Goal: Transaction & Acquisition: Purchase product/service

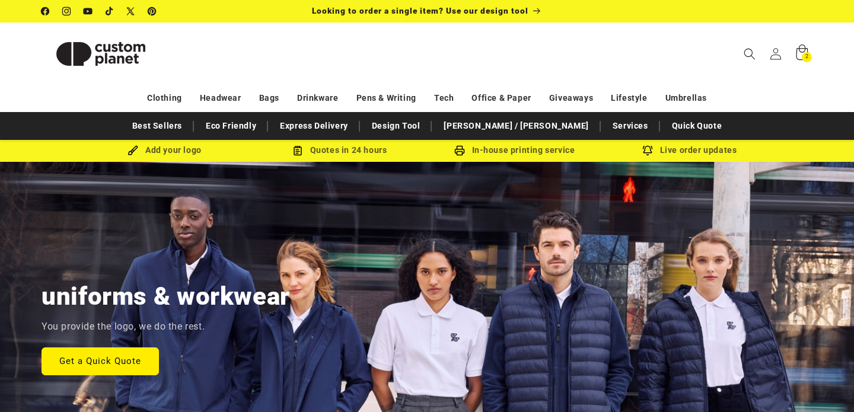
click at [800, 52] on icon at bounding box center [801, 54] width 28 height 28
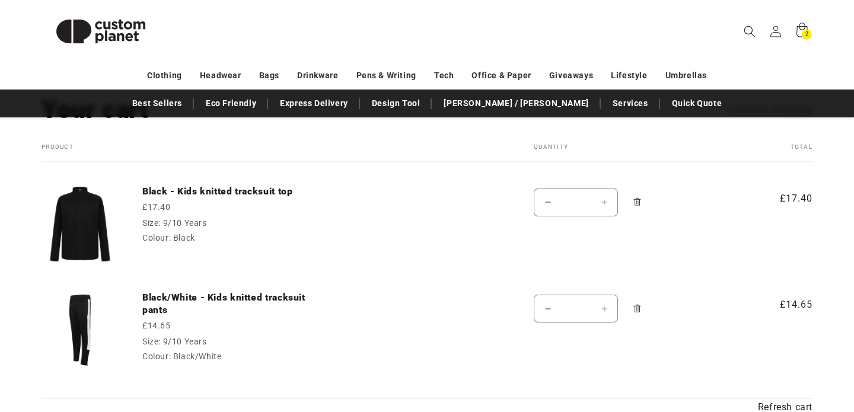
scroll to position [108, 0]
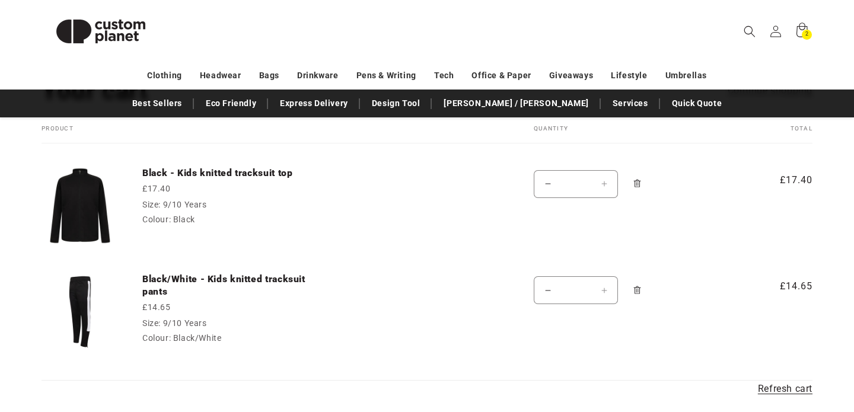
click at [604, 182] on button "Increase quantity for Black - Kids knitted tracksuit top" at bounding box center [603, 184] width 27 height 28
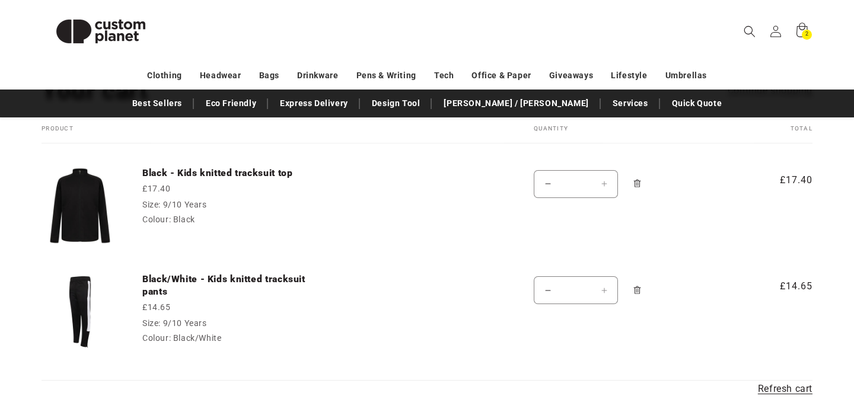
click at [596, 207] on td "Quantity Decrease quantity for Black - Kids knitted tracksuit top * Increase qu…" at bounding box center [615, 196] width 222 height 107
click at [604, 183] on button "Increase quantity for Black - Kids knitted tracksuit top" at bounding box center [603, 184] width 27 height 28
click at [410, 221] on td "Black - Kids knitted tracksuit top £17.40 Size: 9/10 Years Colour: Black" at bounding box center [311, 196] width 385 height 107
click at [777, 33] on icon at bounding box center [775, 31] width 12 height 12
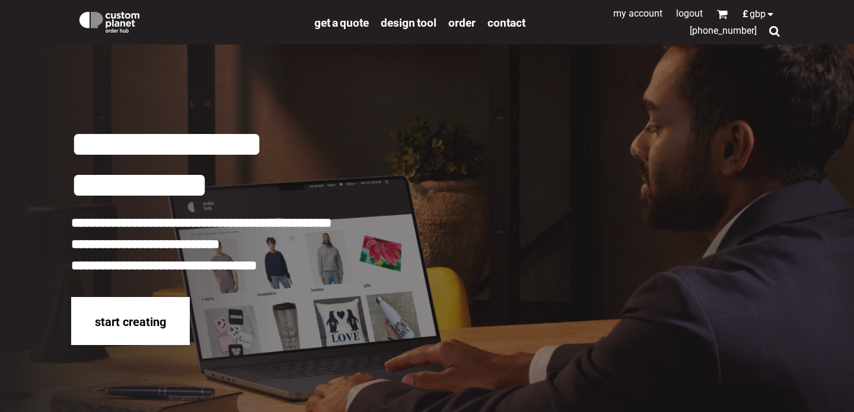
click at [628, 15] on link "My Account" at bounding box center [637, 13] width 49 height 11
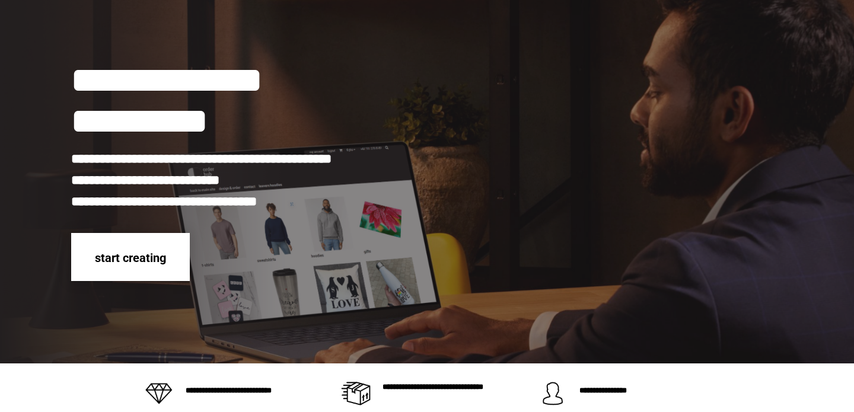
scroll to position [74, 0]
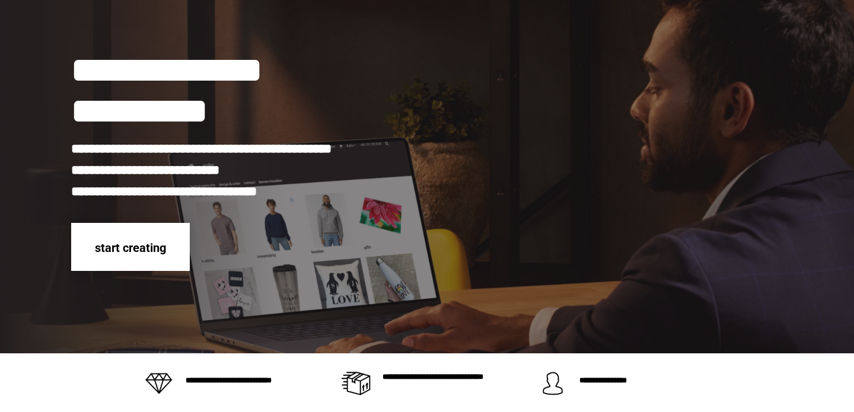
click at [130, 244] on span "start creating" at bounding box center [130, 248] width 71 height 14
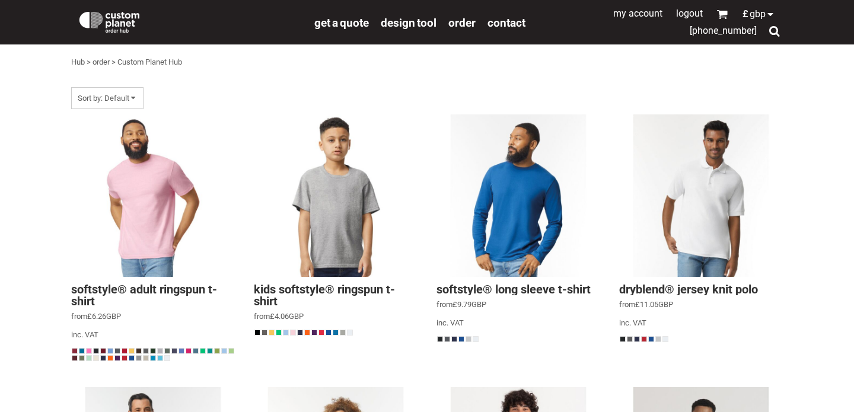
click at [772, 33] on div at bounding box center [773, 30] width 11 height 11
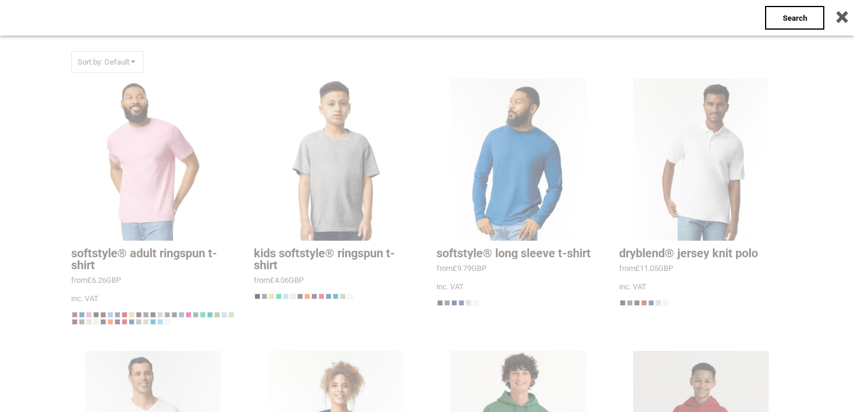
scroll to position [38, 0]
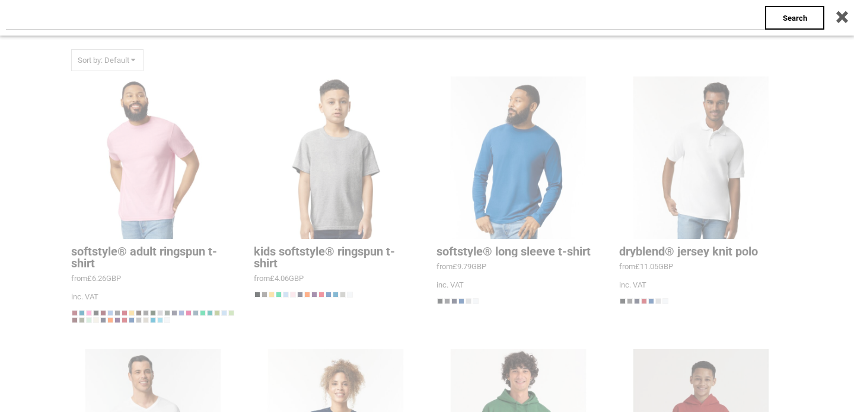
click at [707, 22] on input "text" at bounding box center [385, 18] width 759 height 24
type input "**********"
click input "**" at bounding box center [0, 0] width 0 height 0
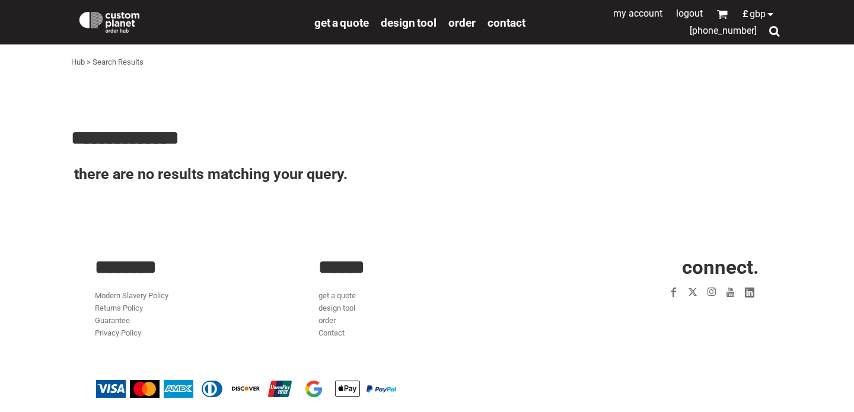
click at [774, 30] on div at bounding box center [773, 30] width 11 height 11
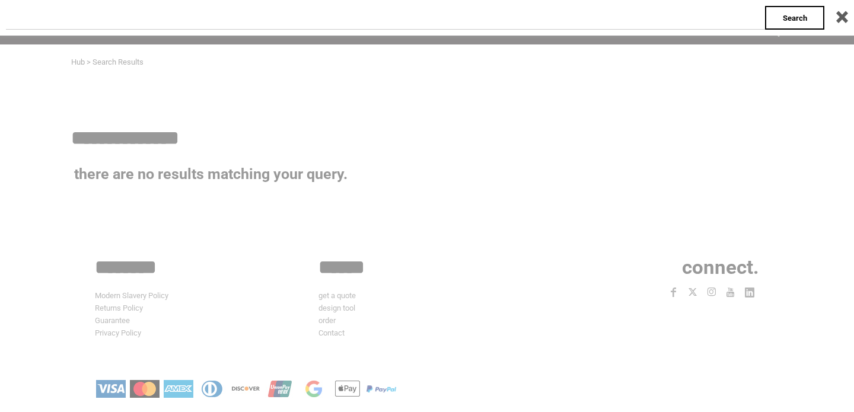
click at [533, 14] on input "text" at bounding box center [385, 18] width 759 height 24
type input "******"
click input "**" at bounding box center [0, 0] width 0 height 0
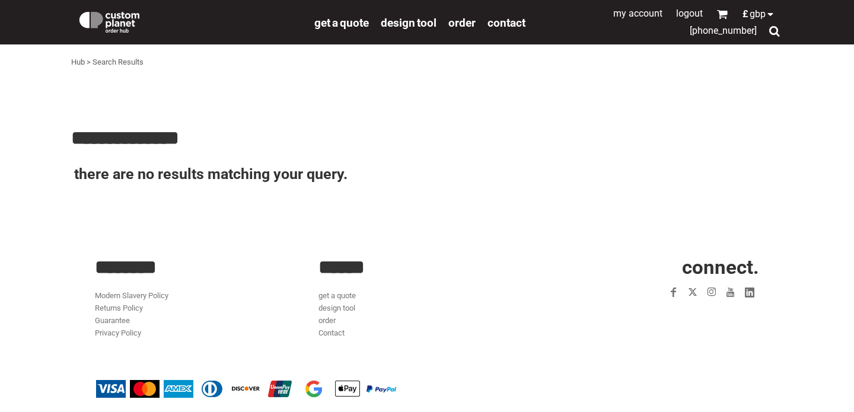
click at [776, 32] on div at bounding box center [773, 30] width 11 height 11
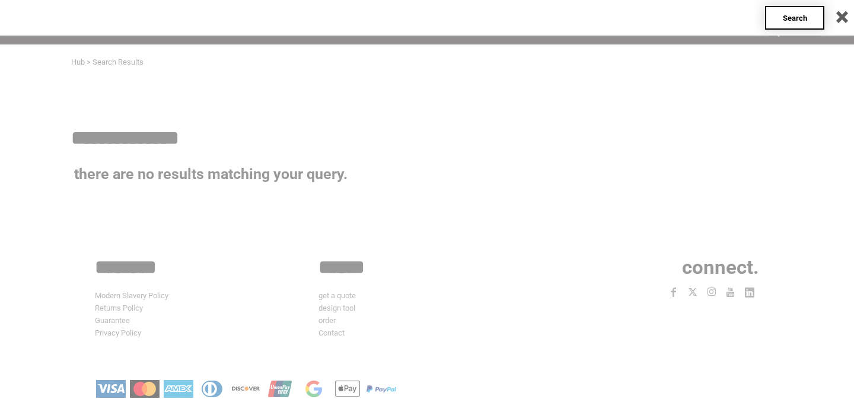
click at [779, 18] on div "Search" at bounding box center [794, 18] width 59 height 24
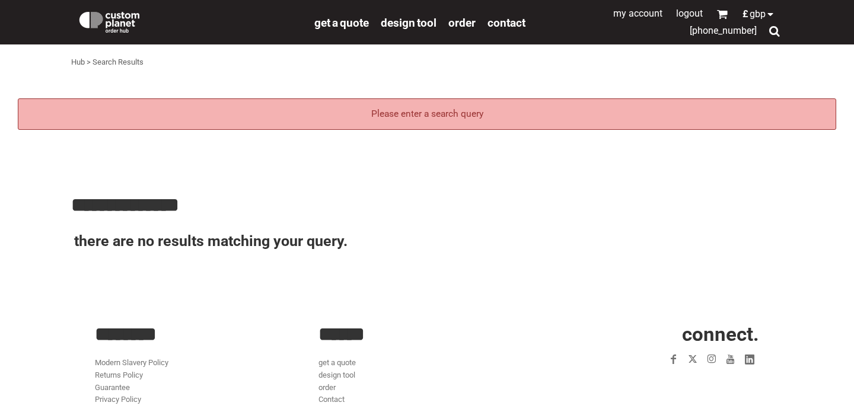
click at [423, 78] on div "Hub > Search Results" at bounding box center [426, 62] width 711 height 36
click at [412, 108] on div "Please enter a search query" at bounding box center [427, 113] width 818 height 31
click at [775, 31] on div at bounding box center [773, 30] width 11 height 11
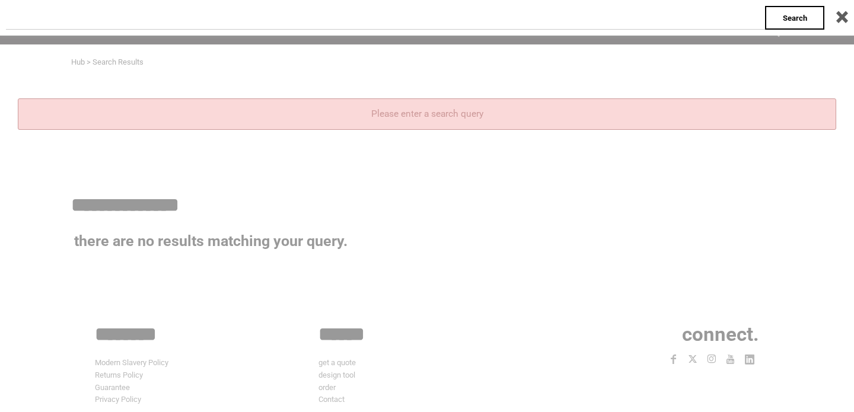
click at [706, 15] on input "text" at bounding box center [385, 18] width 759 height 24
type input "**********"
click input "**" at bounding box center [0, 0] width 0 height 0
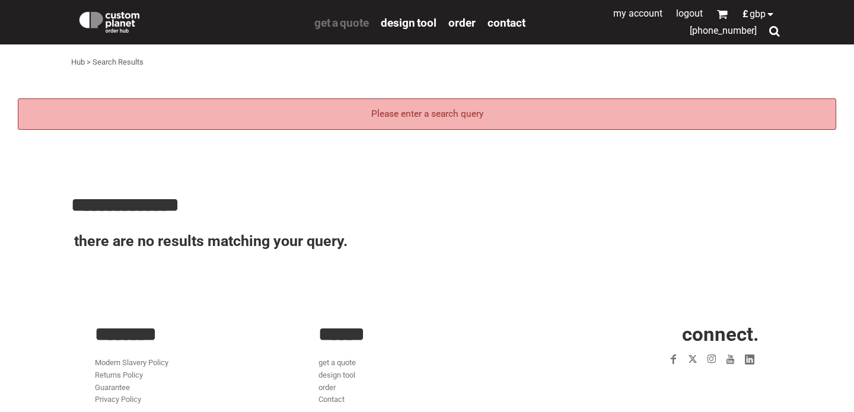
click at [356, 23] on span "get a quote" at bounding box center [341, 23] width 55 height 14
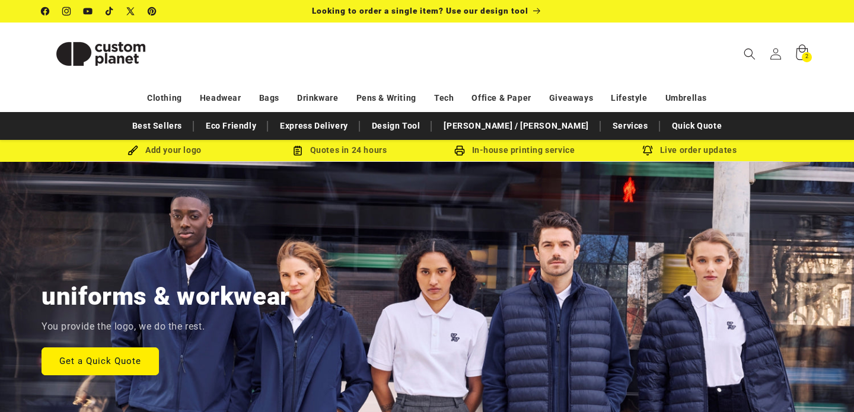
click at [805, 49] on icon at bounding box center [801, 51] width 12 height 15
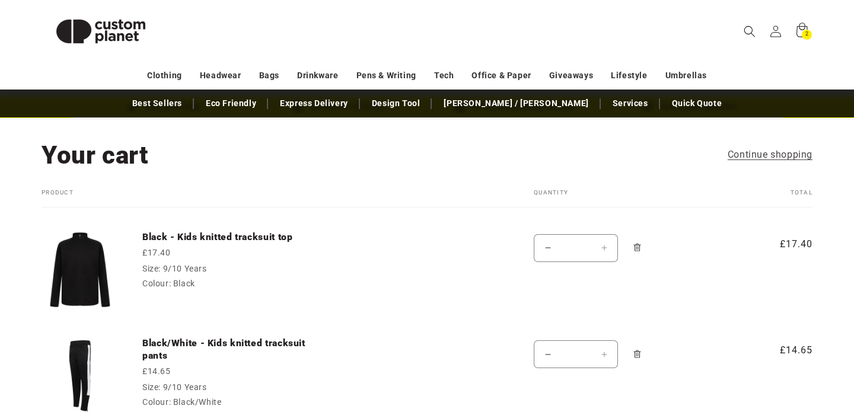
scroll to position [44, 0]
click at [604, 250] on button "Increase quantity for Black - Kids knitted tracksuit top" at bounding box center [603, 248] width 27 height 28
click at [605, 245] on button "Increase quantity for Black - Kids knitted tracksuit top" at bounding box center [603, 248] width 27 height 28
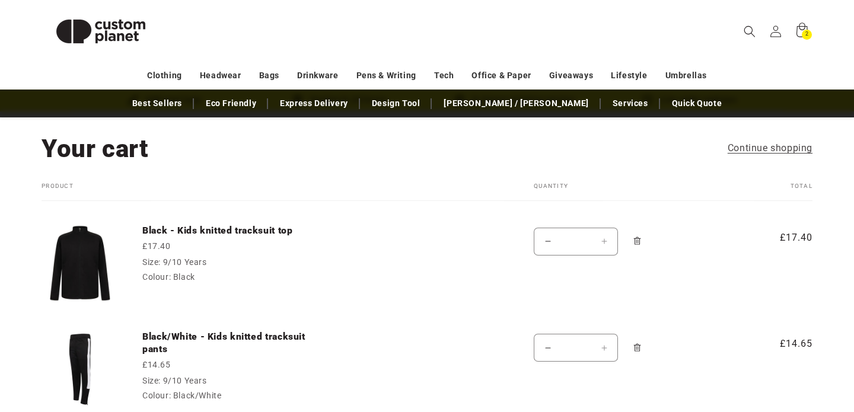
scroll to position [11, 0]
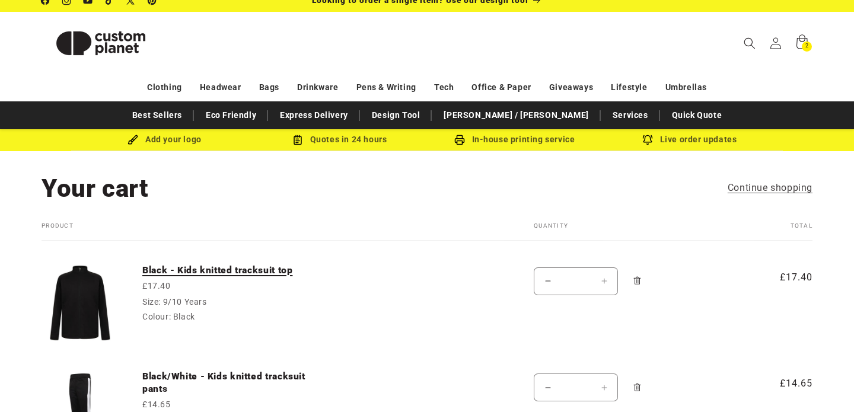
click at [196, 268] on link "Black - Kids knitted tracksuit top" at bounding box center [231, 270] width 178 height 12
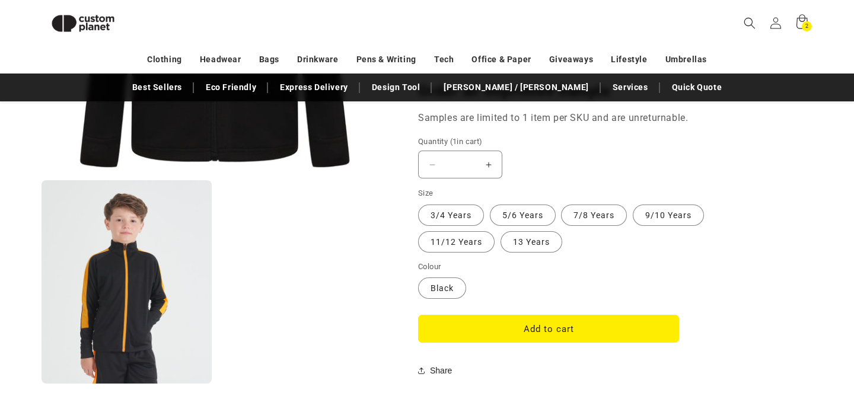
scroll to position [978, 0]
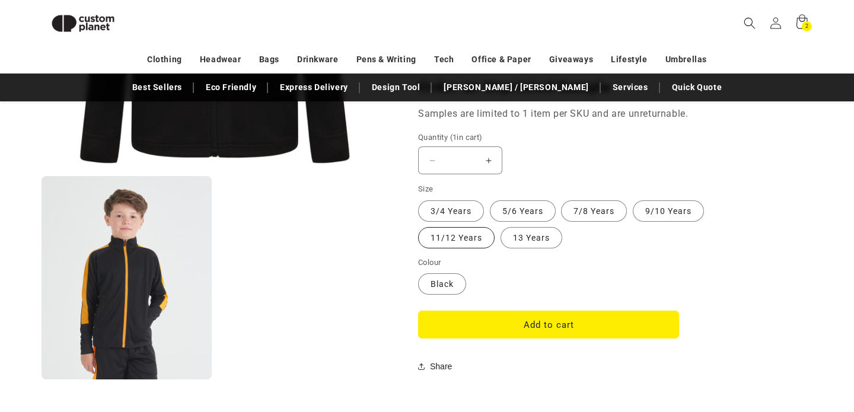
click at [447, 237] on label "11/12 Years Variant sold out or unavailable" at bounding box center [456, 237] width 76 height 21
click at [488, 161] on button "Increase quantity for Black - Kids knitted tracksuit top" at bounding box center [488, 160] width 27 height 28
click at [492, 161] on button "Increase quantity for Black - Kids knitted tracksuit top" at bounding box center [488, 160] width 27 height 28
click at [514, 209] on label "5/6 Years Variant sold out or unavailable" at bounding box center [523, 210] width 66 height 21
click at [488, 158] on button "Increase quantity for Black - Kids knitted tracksuit top" at bounding box center [488, 160] width 27 height 28
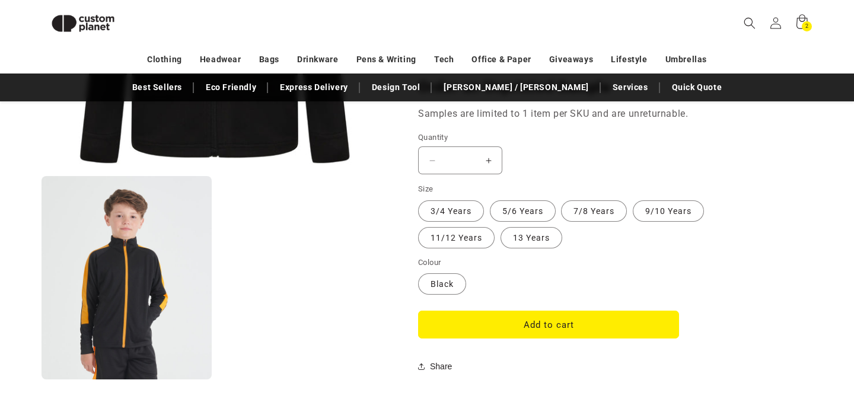
click at [488, 158] on button "Increase quantity for Black - Kids knitted tracksuit top" at bounding box center [488, 160] width 27 height 28
click at [487, 164] on button "Increase quantity for Black - Kids knitted tracksuit top" at bounding box center [488, 160] width 27 height 28
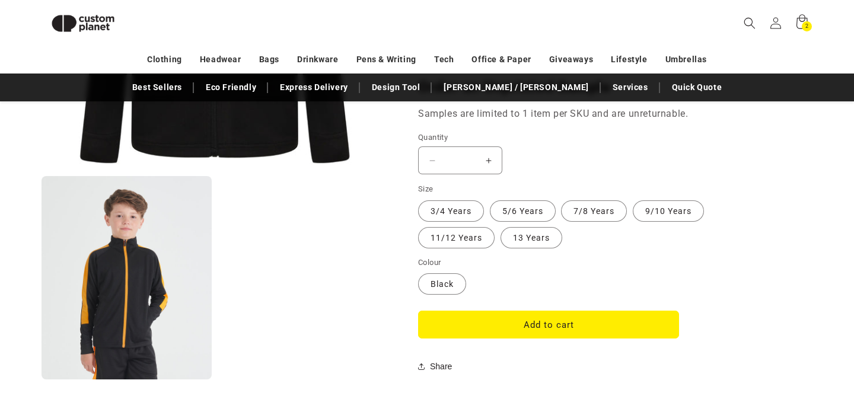
click at [487, 164] on button "Increase quantity for Black - Kids knitted tracksuit top" at bounding box center [488, 160] width 27 height 28
click at [469, 164] on input "*" at bounding box center [460, 160] width 30 height 28
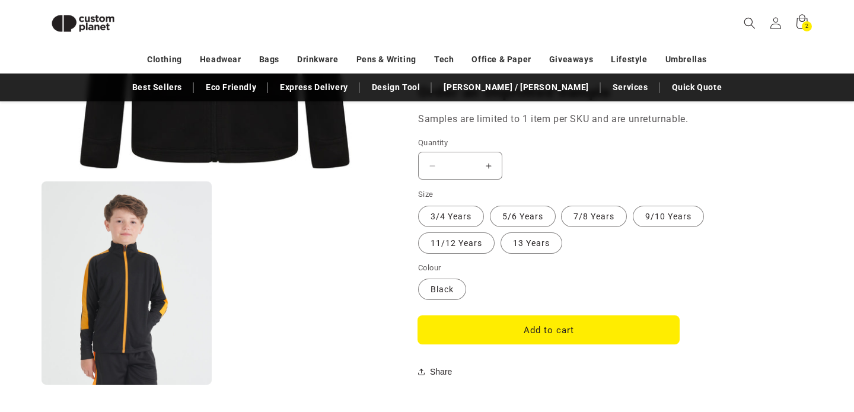
scroll to position [977, 0]
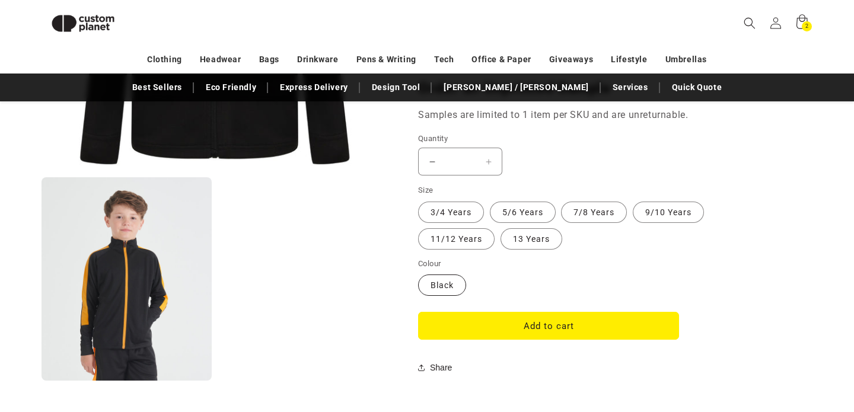
click at [458, 290] on label "Black Variant sold out or unavailable" at bounding box center [442, 284] width 48 height 21
click at [534, 327] on button "Add to cart" at bounding box center [548, 326] width 261 height 28
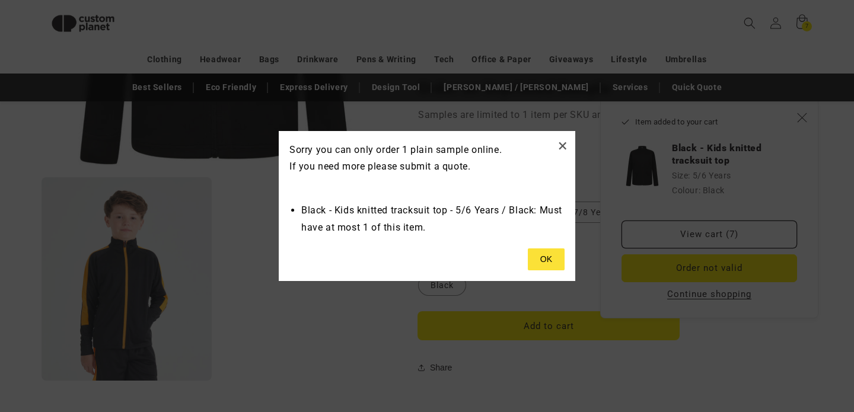
type input "*"
click at [544, 259] on button at bounding box center [546, 259] width 37 height 23
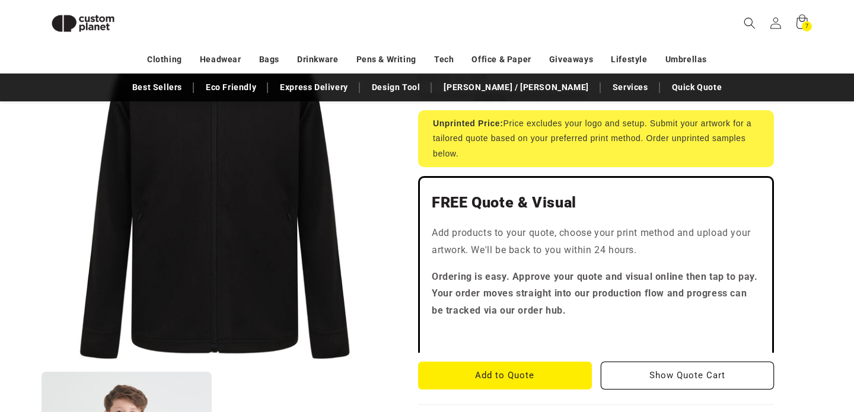
scroll to position [246, 0]
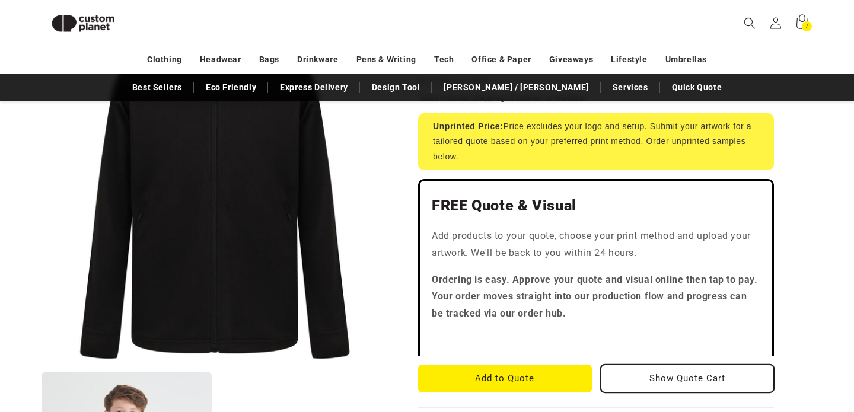
click at [673, 378] on button "Show Quote Cart" at bounding box center [687, 379] width 174 height 28
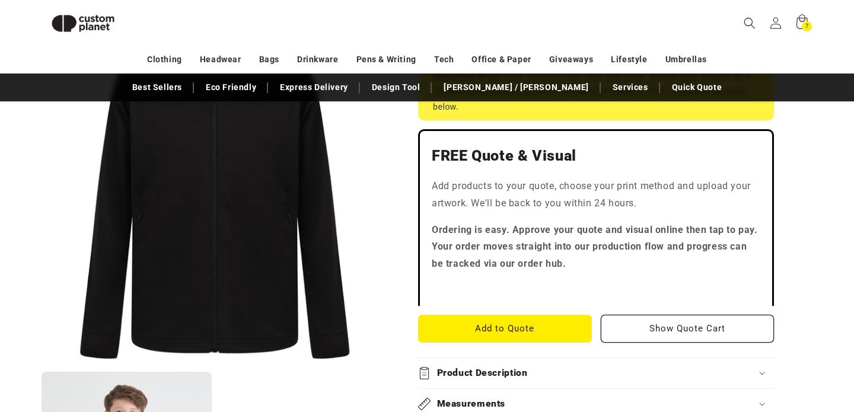
scroll to position [299, 0]
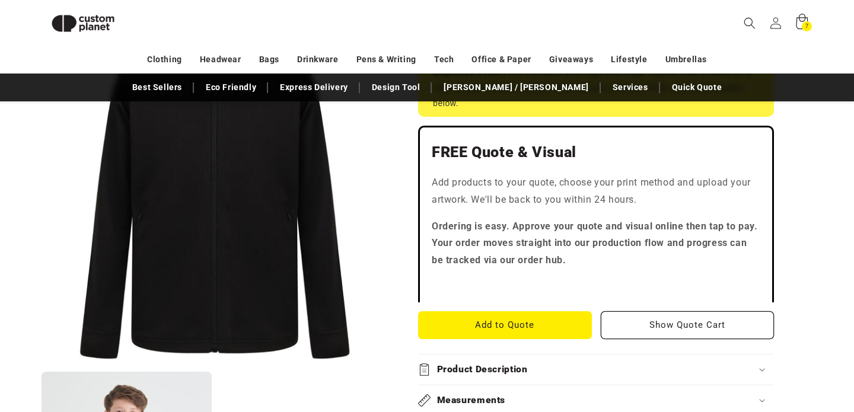
click at [801, 22] on icon at bounding box center [801, 23] width 28 height 28
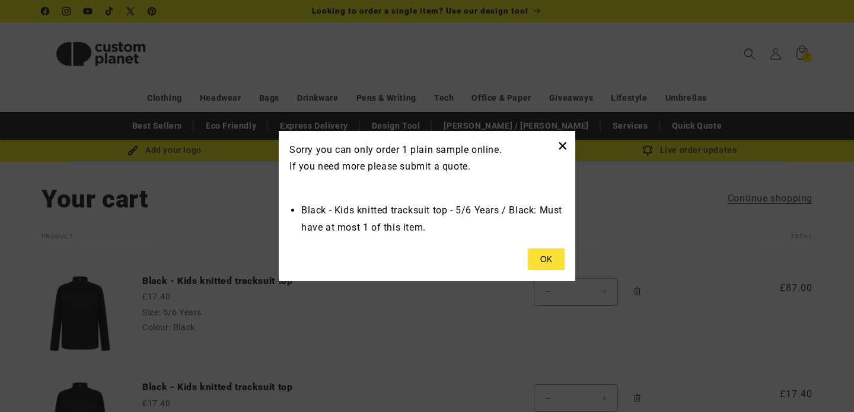
click at [564, 148] on button "×" at bounding box center [562, 146] width 10 height 20
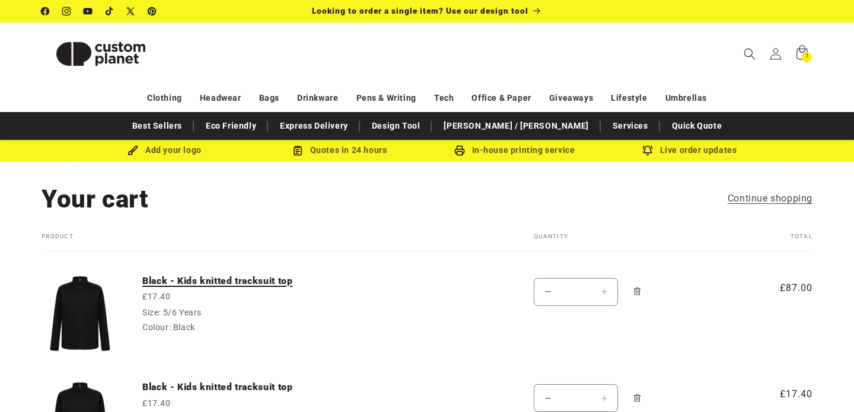
click at [242, 279] on link "Black - Kids knitted tracksuit top" at bounding box center [231, 281] width 178 height 12
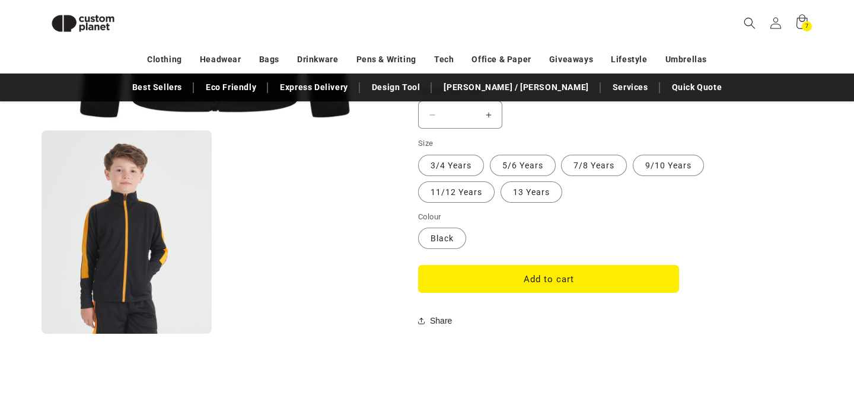
scroll to position [1022, 0]
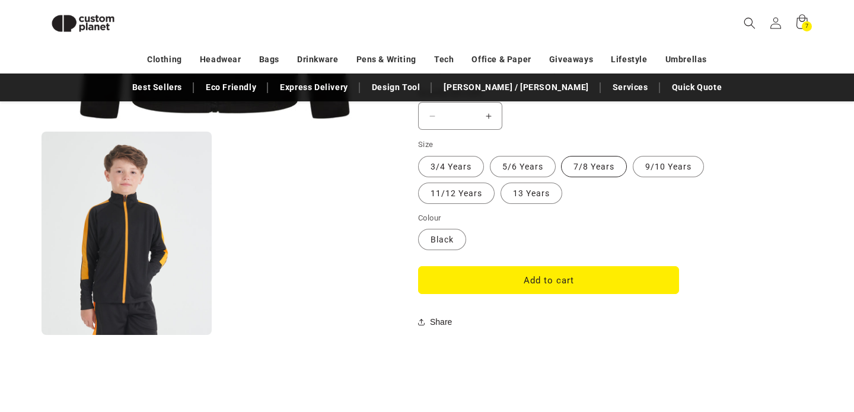
click at [597, 166] on label "7/8 Years Variant sold out or unavailable" at bounding box center [594, 166] width 66 height 21
click at [491, 112] on button "Increase quantity for Black - Kids knitted tracksuit top" at bounding box center [488, 116] width 27 height 28
click at [487, 118] on button "Increase quantity for Black - Kids knitted tracksuit top" at bounding box center [488, 116] width 27 height 28
click at [471, 116] on input "*" at bounding box center [460, 116] width 30 height 28
click at [545, 279] on button "Add to cart" at bounding box center [548, 280] width 261 height 28
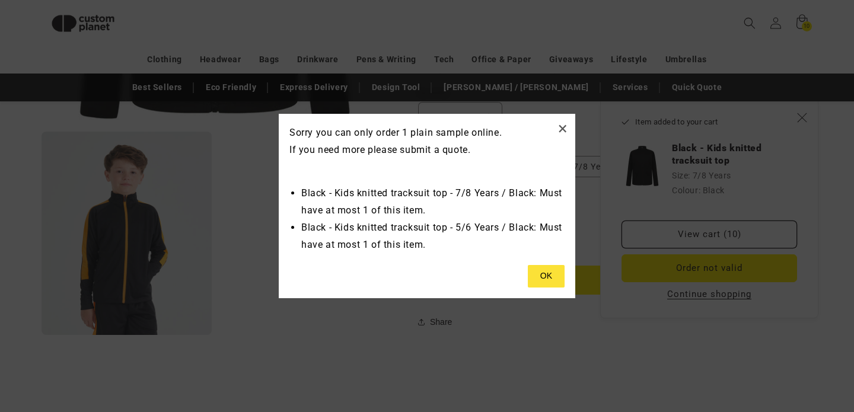
type input "*"
click at [544, 279] on button at bounding box center [546, 276] width 37 height 23
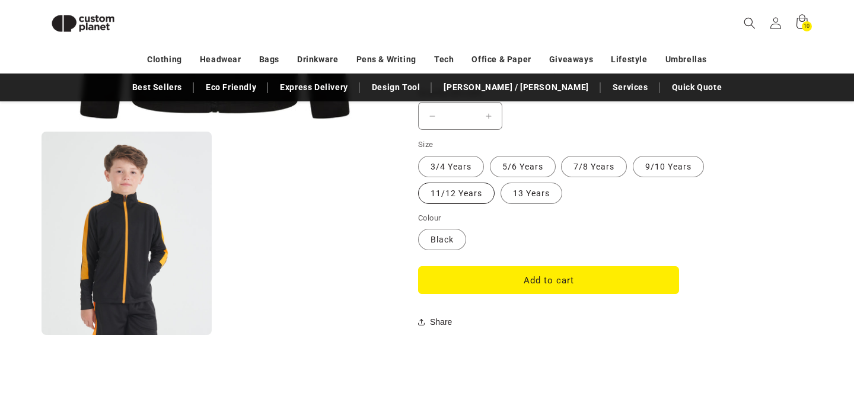
click at [476, 194] on label "11/12 Years Variant sold out or unavailable" at bounding box center [456, 193] width 76 height 21
click at [489, 117] on button "Increase quantity for Black - Kids knitted tracksuit top" at bounding box center [488, 116] width 27 height 28
click at [472, 116] on input "*" at bounding box center [460, 116] width 30 height 28
click at [514, 283] on button "Add to cart" at bounding box center [548, 280] width 261 height 28
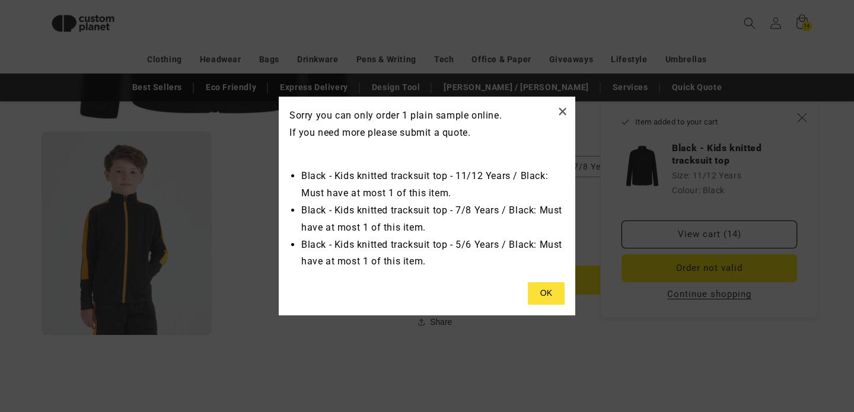
type input "*"
click at [549, 293] on button at bounding box center [546, 293] width 37 height 23
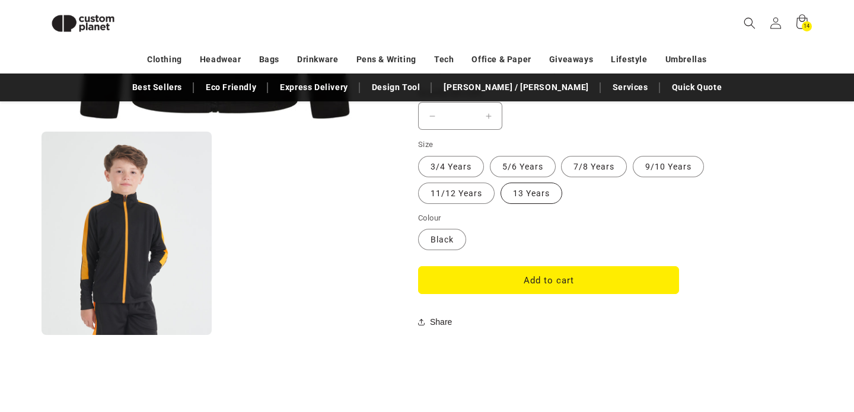
click at [535, 193] on label "13 Years Variant sold out or unavailable" at bounding box center [531, 193] width 62 height 21
click at [493, 114] on button "Increase quantity for Black - Kids knitted tracksuit top" at bounding box center [488, 116] width 27 height 28
click at [469, 114] on input "*" at bounding box center [460, 116] width 30 height 28
type input "*"
click at [533, 286] on button "Add to cart" at bounding box center [548, 280] width 261 height 28
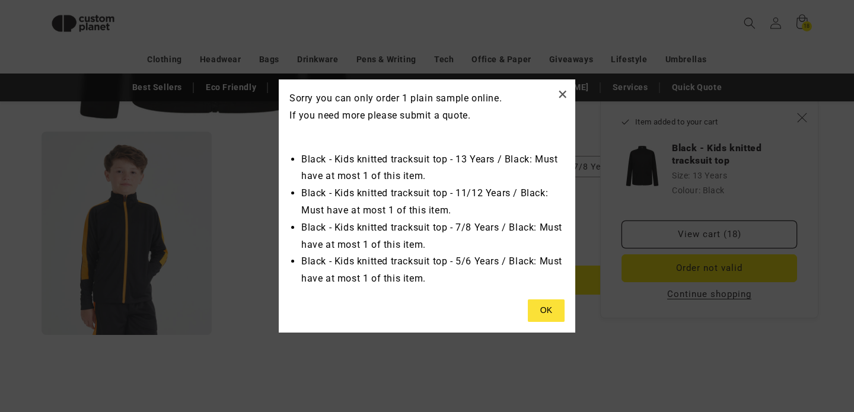
type input "*"
click at [546, 311] on button at bounding box center [546, 310] width 37 height 23
